Goal: Information Seeking & Learning: Find specific fact

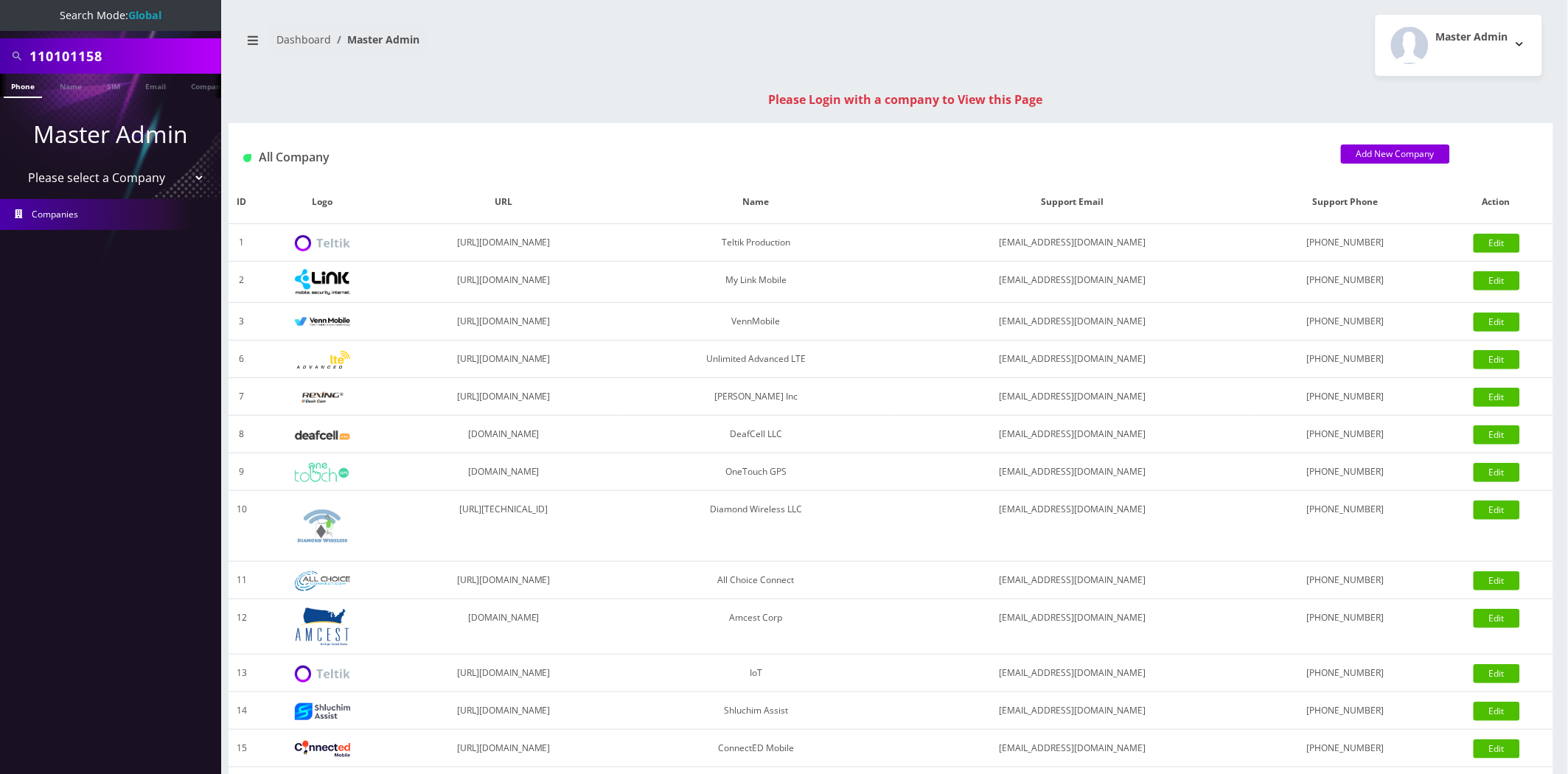
click at [77, 56] on input "110101158" at bounding box center [123, 55] width 188 height 28
type input "austin z"
click at [76, 89] on link "Name" at bounding box center [71, 85] width 37 height 24
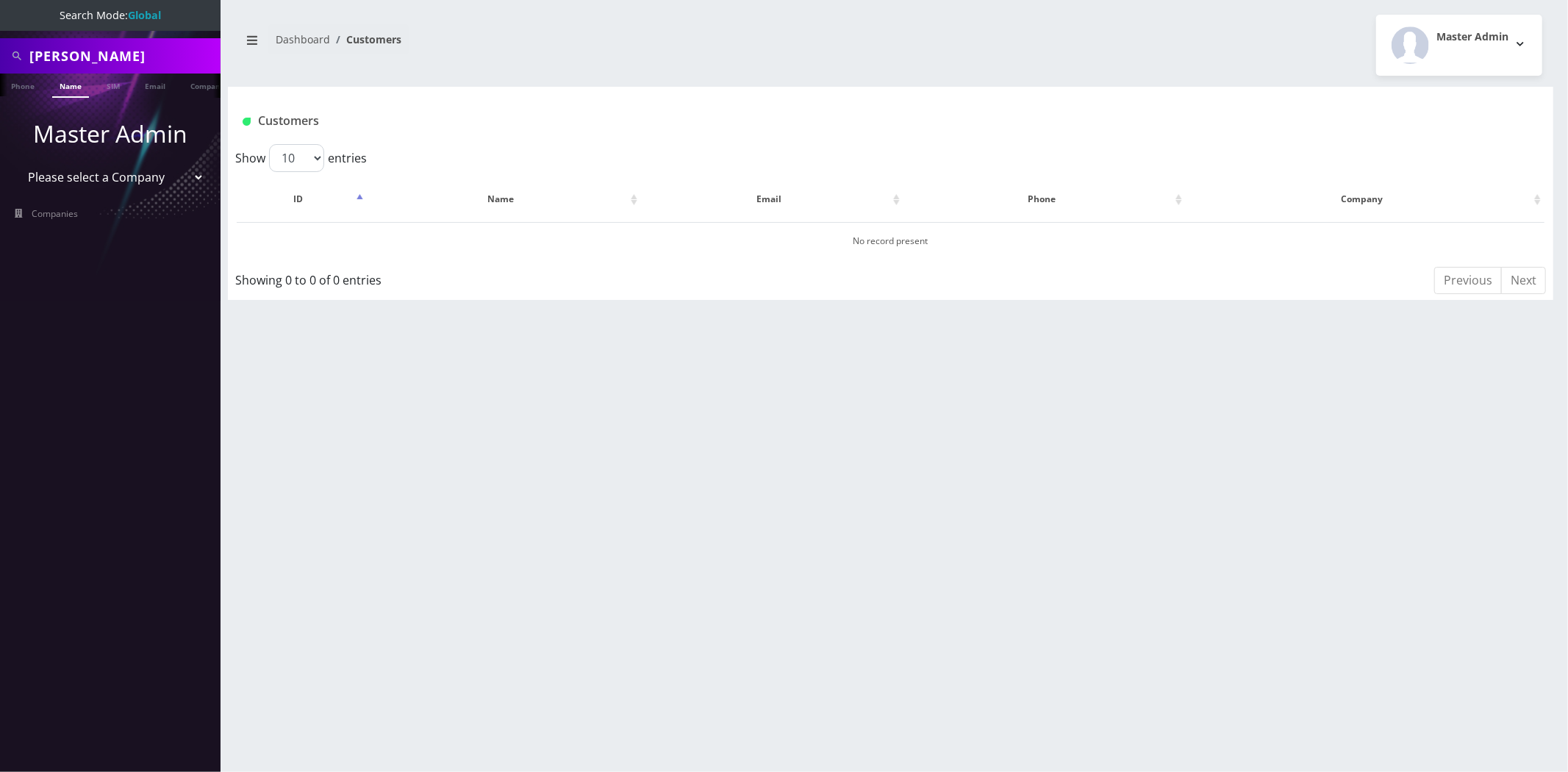
click at [79, 57] on input "austin z" at bounding box center [123, 55] width 187 height 28
click at [157, 63] on input "austin z" at bounding box center [123, 55] width 187 height 28
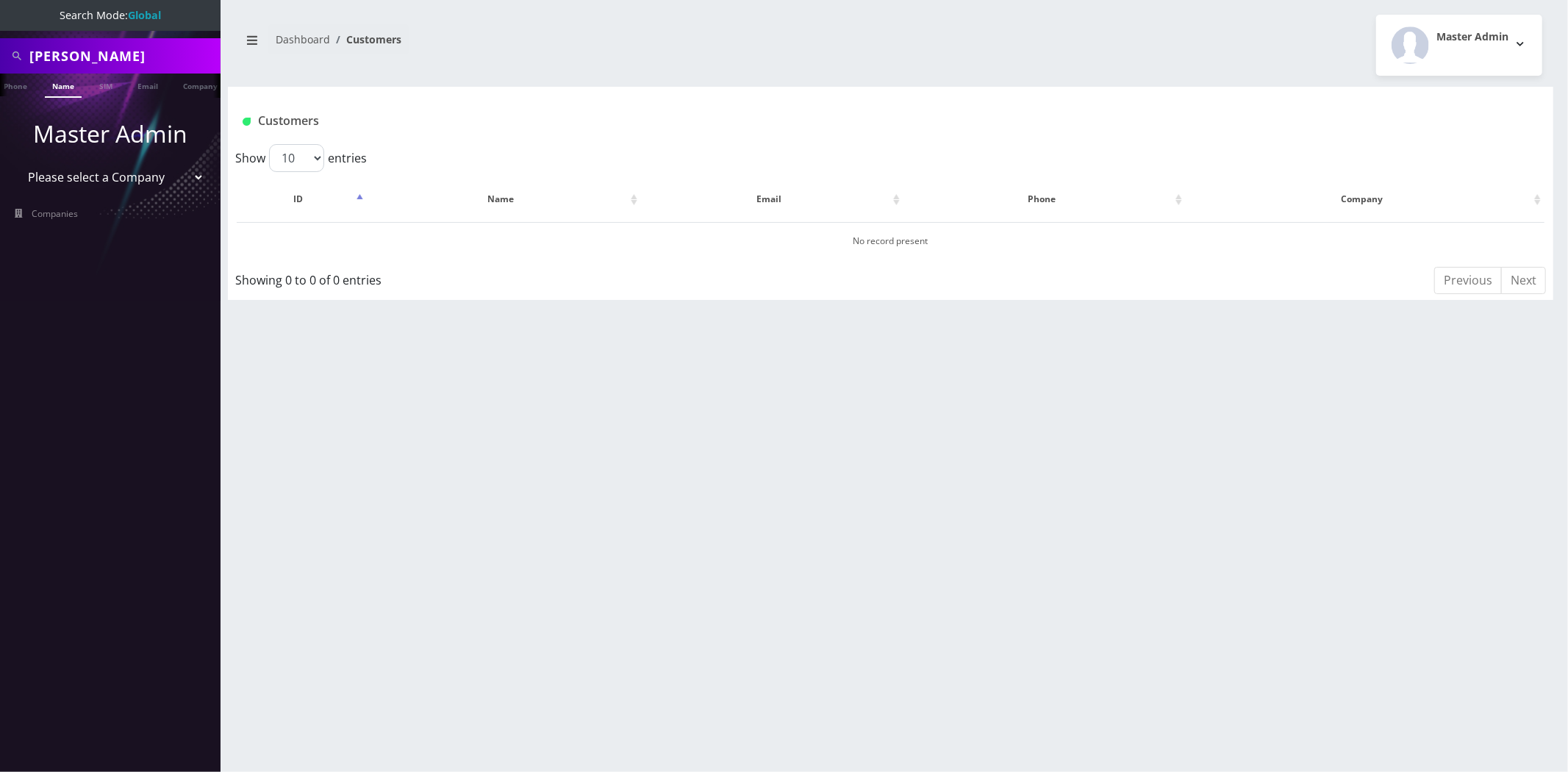
click at [113, 53] on input "austin z" at bounding box center [123, 55] width 187 height 28
type input "austin"
click at [60, 91] on link "Name" at bounding box center [63, 85] width 37 height 24
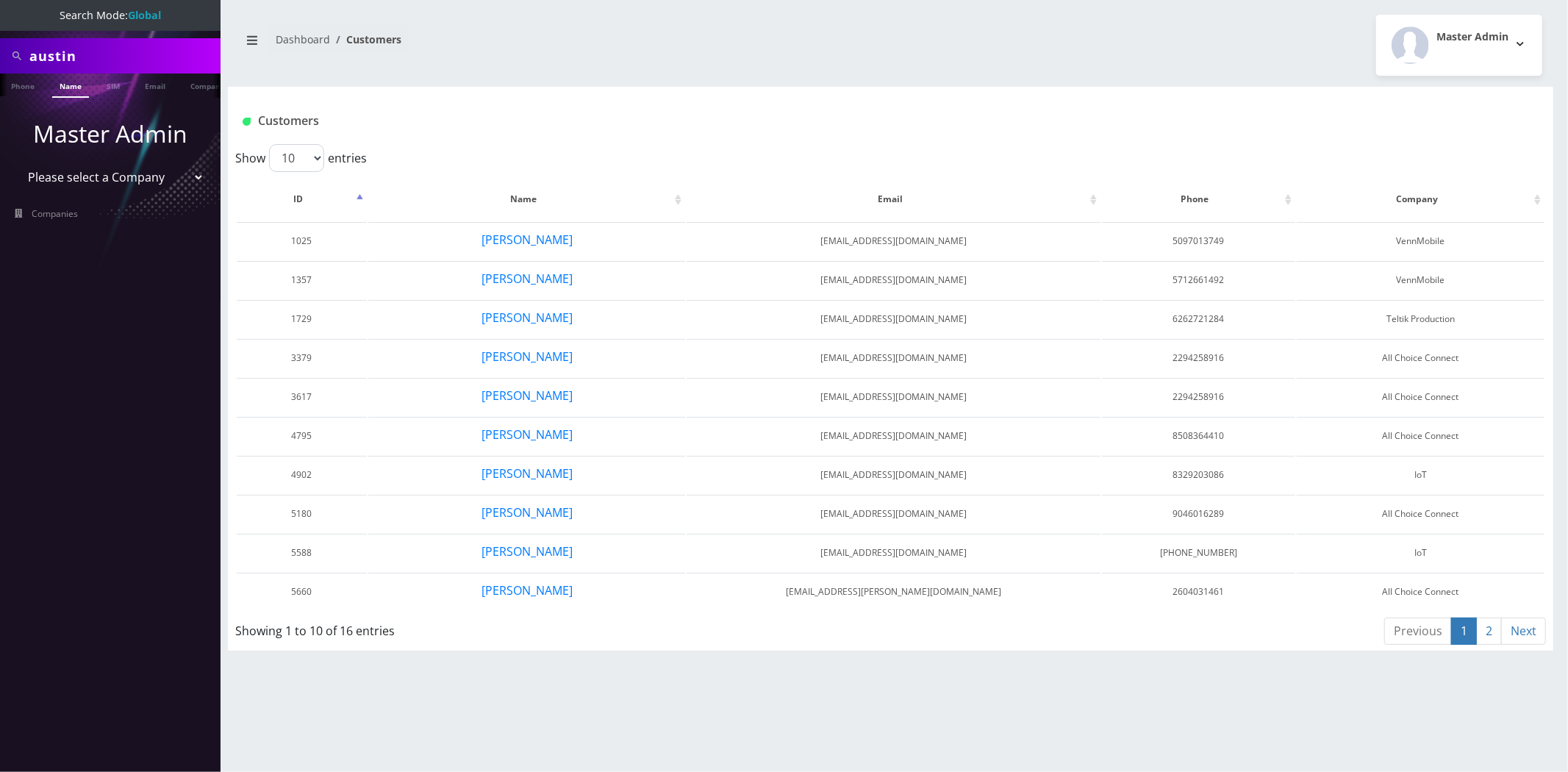
click at [162, 50] on input "austin" at bounding box center [123, 55] width 187 height 28
click at [1488, 621] on link "2" at bounding box center [1489, 631] width 26 height 27
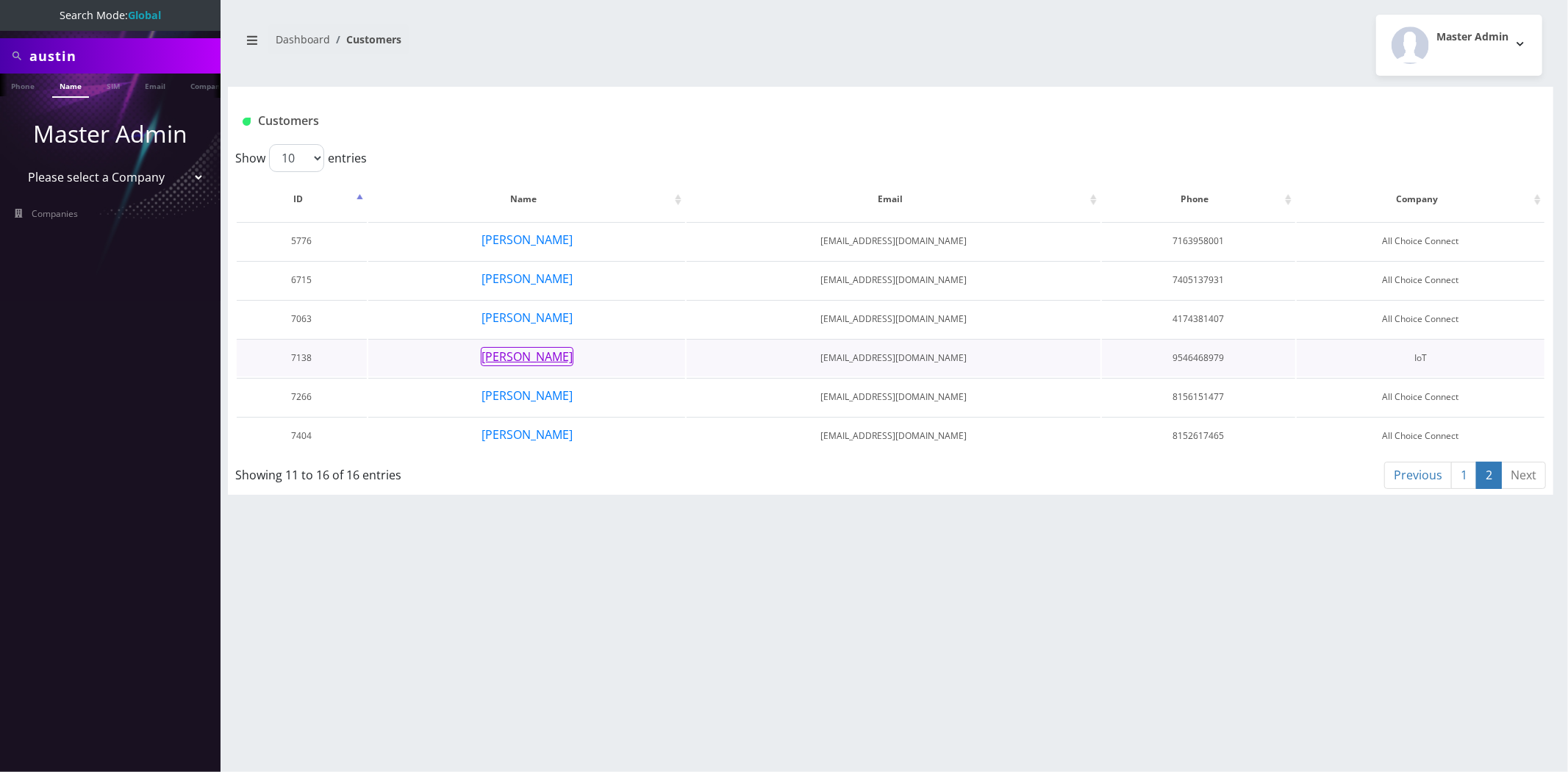
click at [509, 350] on button "[PERSON_NAME]" at bounding box center [527, 356] width 93 height 19
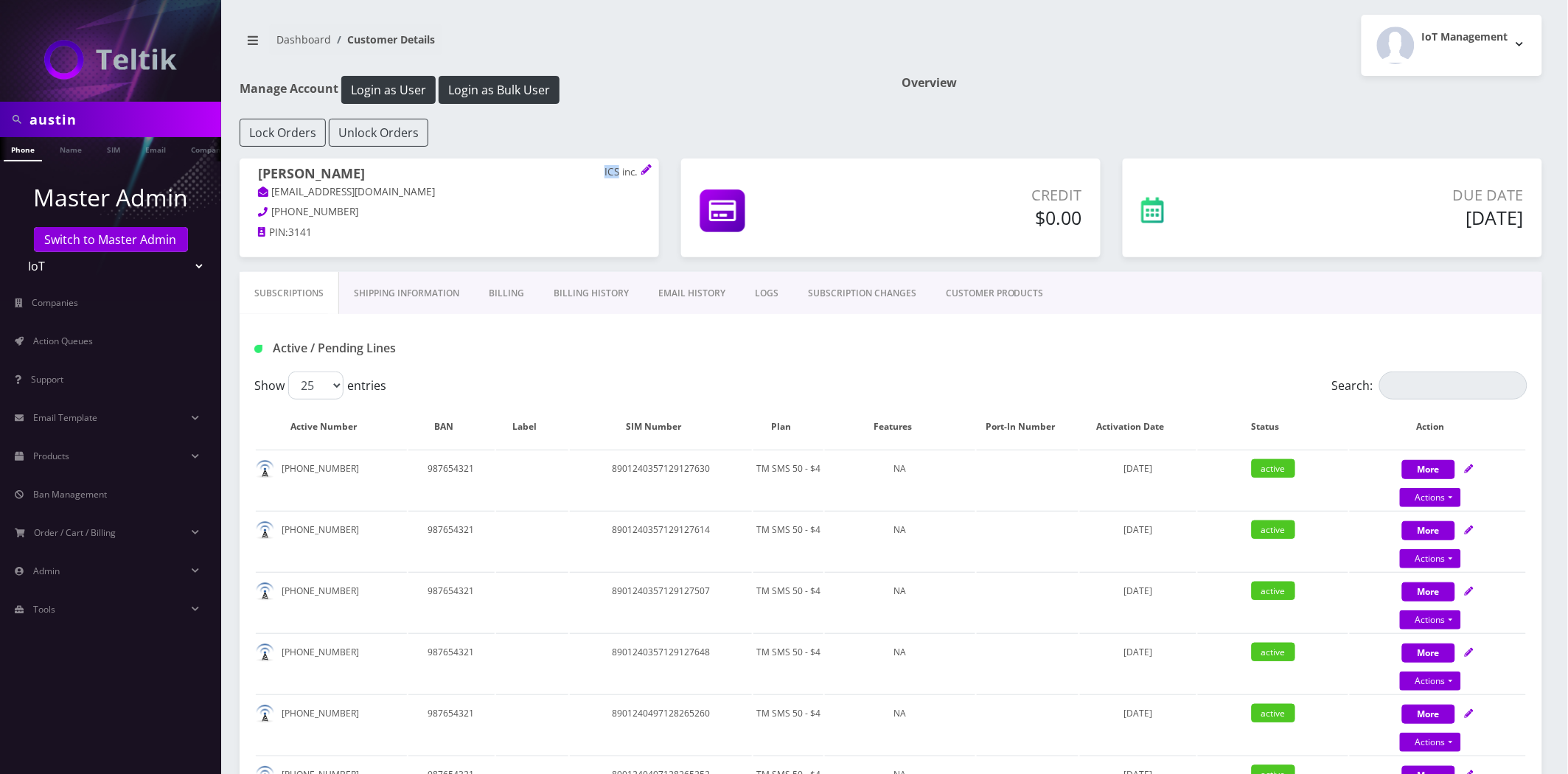
drag, startPoint x: 618, startPoint y: 169, endPoint x: 605, endPoint y: 173, distance: 13.6
click at [606, 173] on p "ICS inc." at bounding box center [621, 172] width 36 height 14
copy p "ICS"
click at [648, 459] on td "8901240357129127630" at bounding box center [661, 480] width 182 height 60
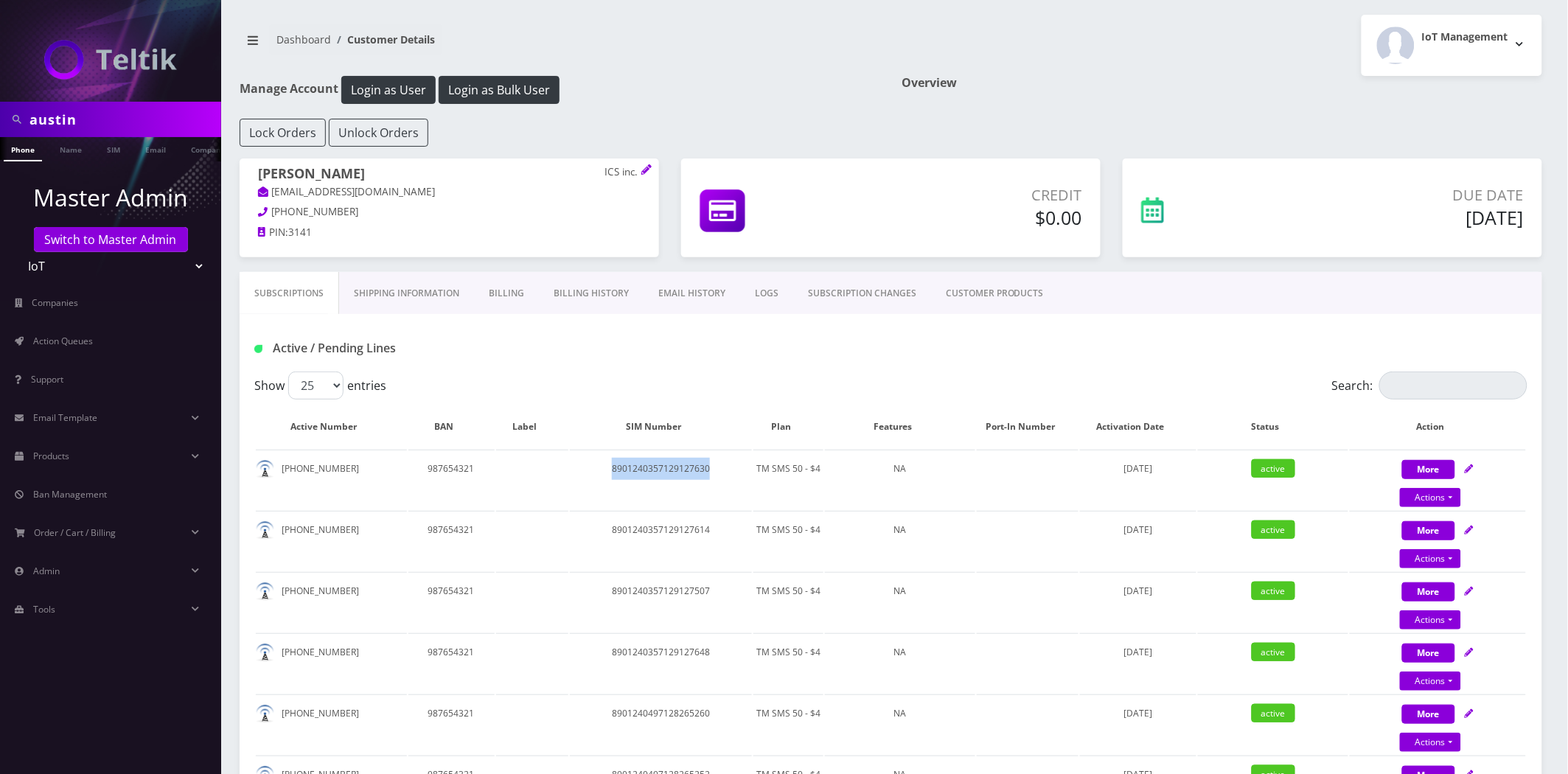
copy td "8901240357129127630"
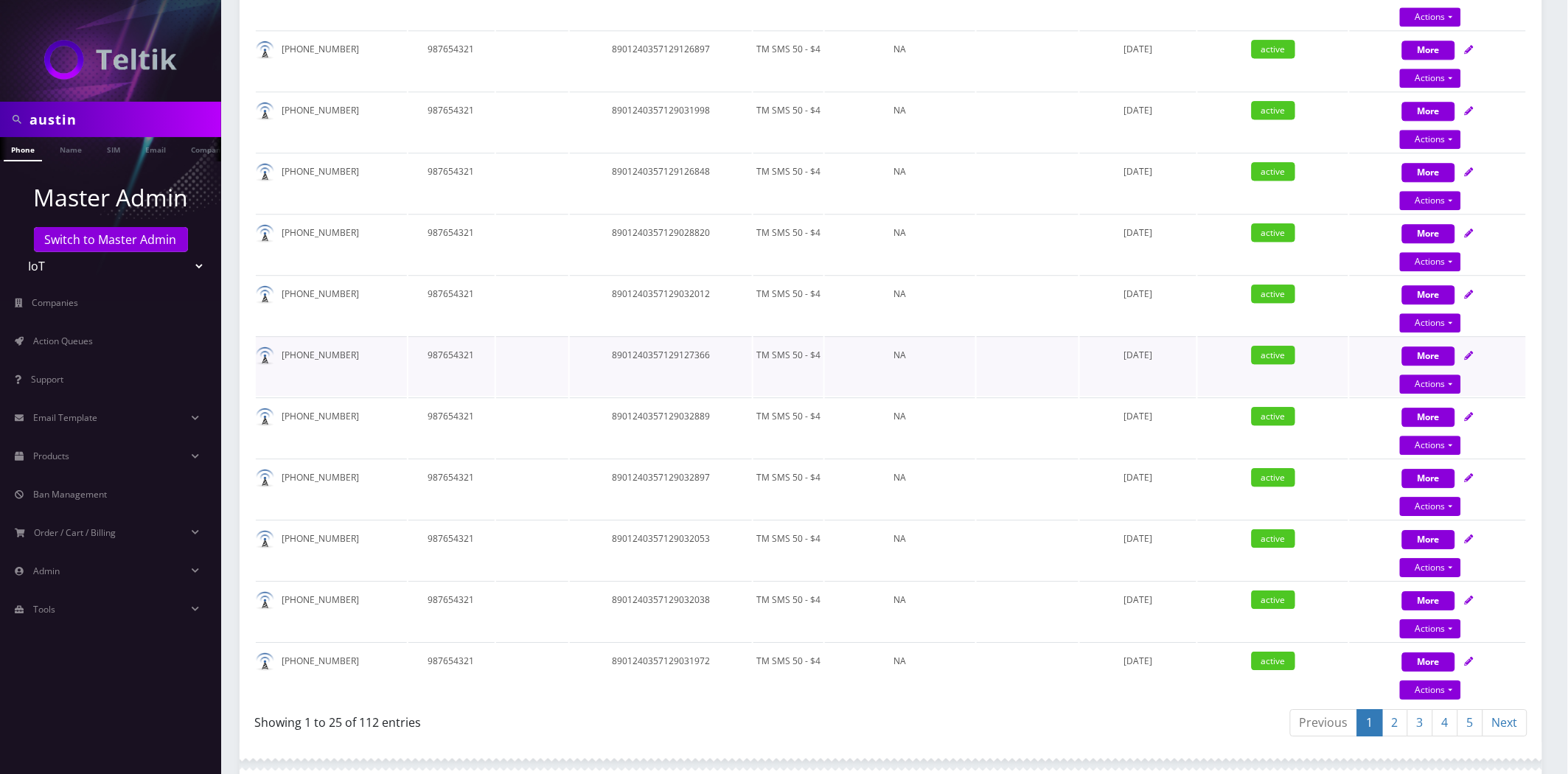
scroll to position [1309, 0]
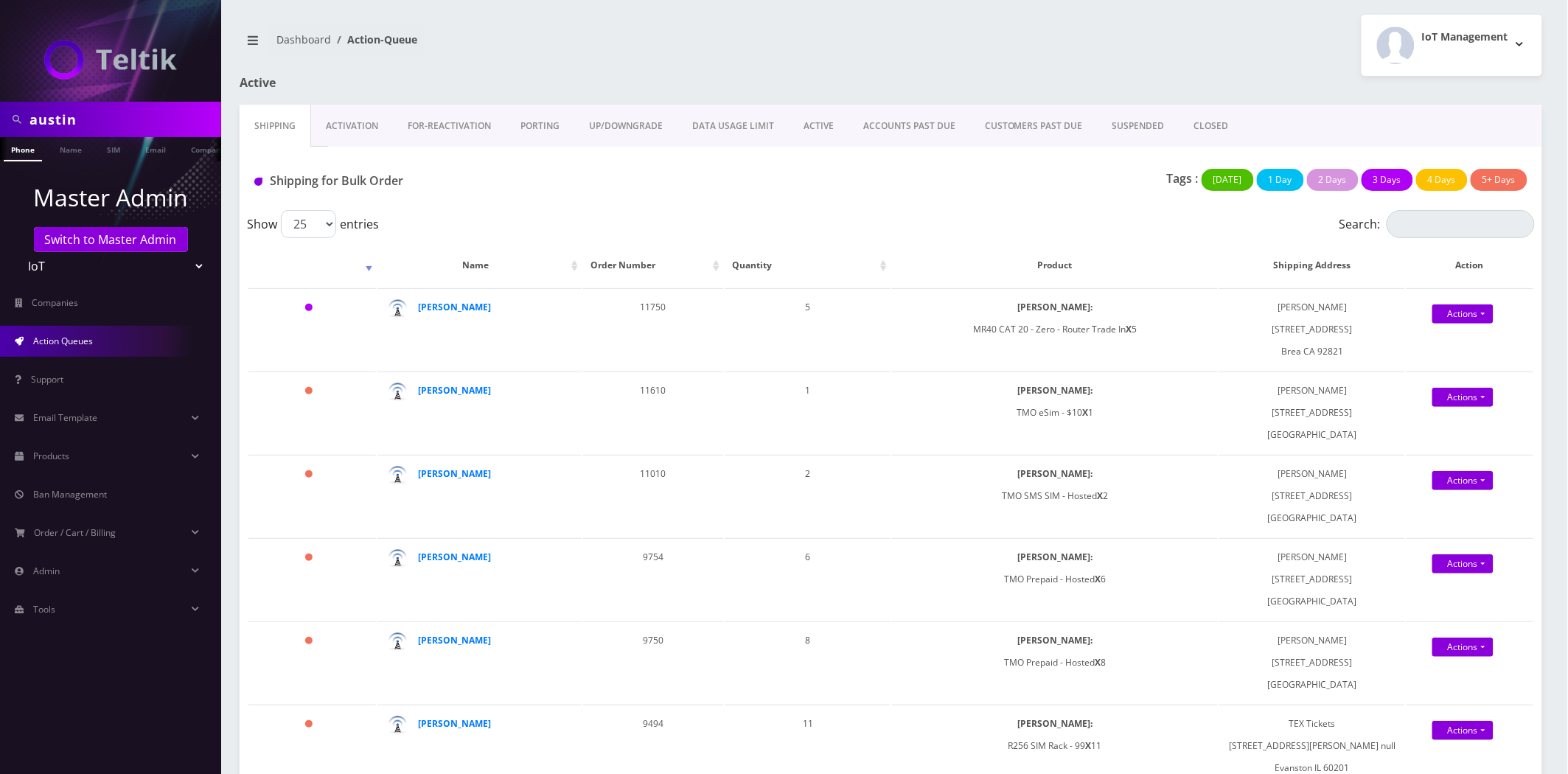
click at [77, 122] on input "austin" at bounding box center [123, 119] width 188 height 28
click at [77, 122] on input "austingr" at bounding box center [123, 119] width 188 height 28
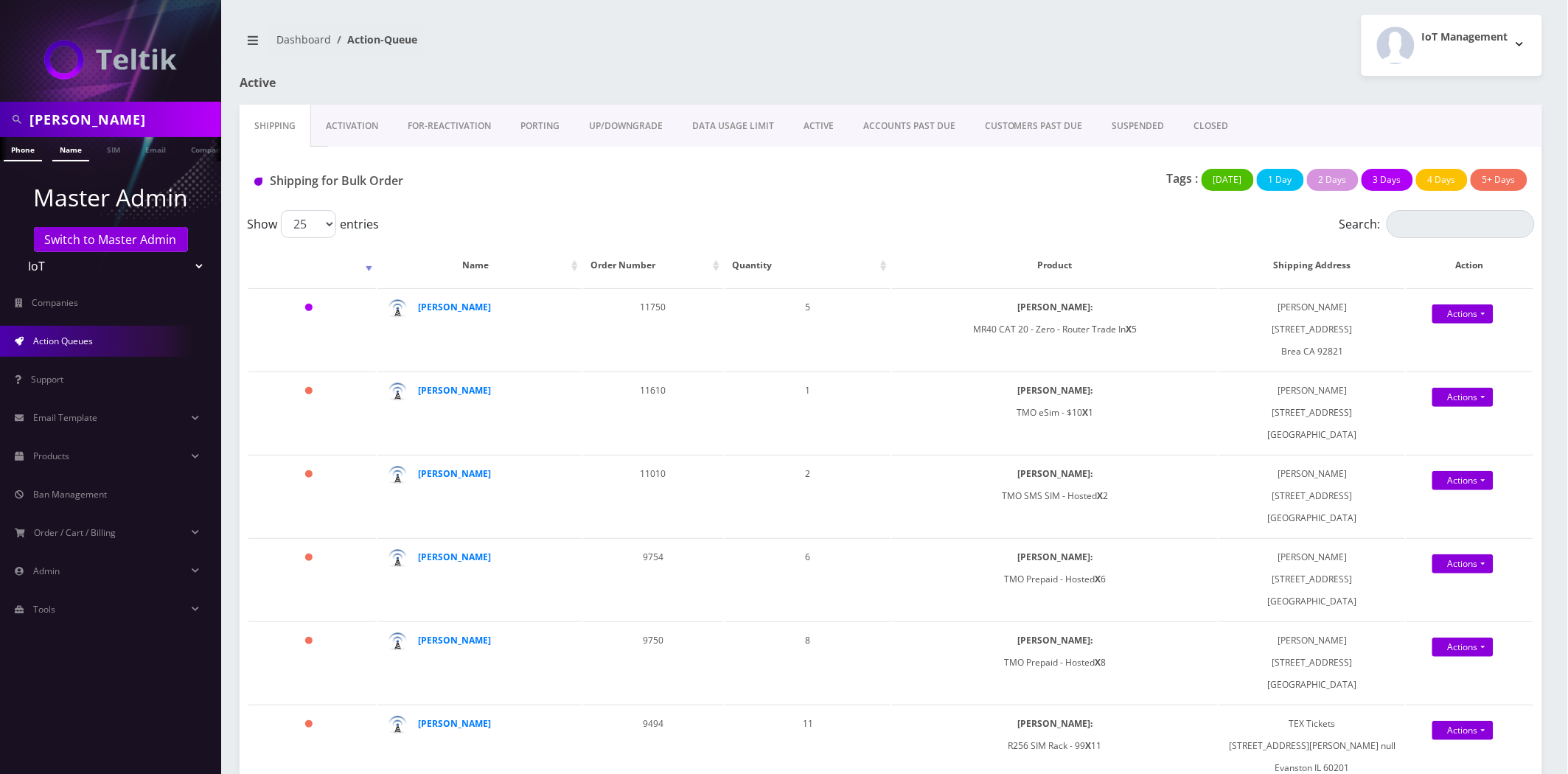
type input "greg"
click at [59, 150] on link "Name" at bounding box center [71, 149] width 37 height 24
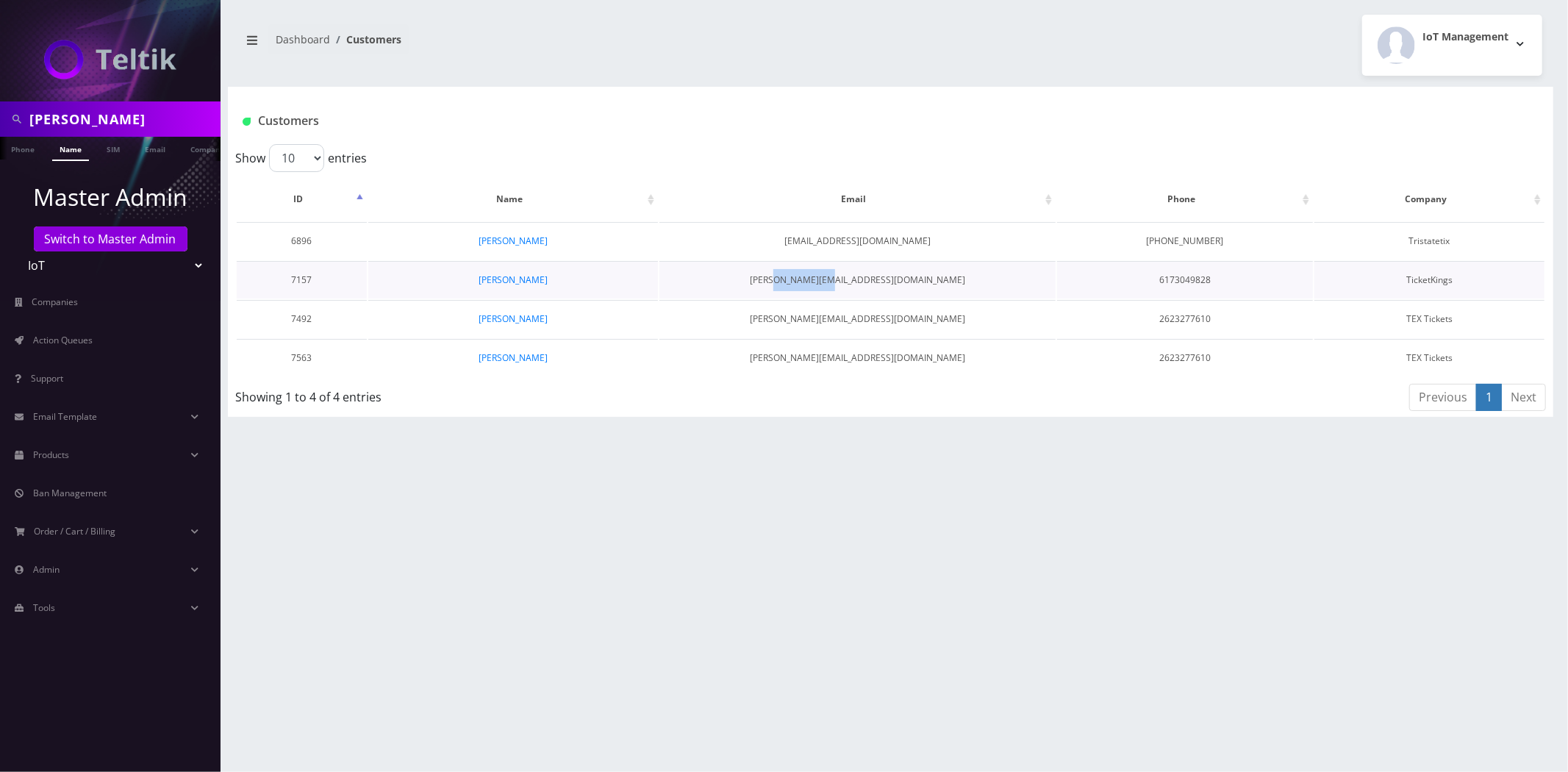
drag, startPoint x: 885, startPoint y: 276, endPoint x: 842, endPoint y: 276, distance: 43.0
click at [842, 276] on td "[PERSON_NAME][EMAIL_ADDRESS][DOMAIN_NAME]" at bounding box center [857, 279] width 396 height 38
copy td "ticketkings"
